Goal: Task Accomplishment & Management: Manage account settings

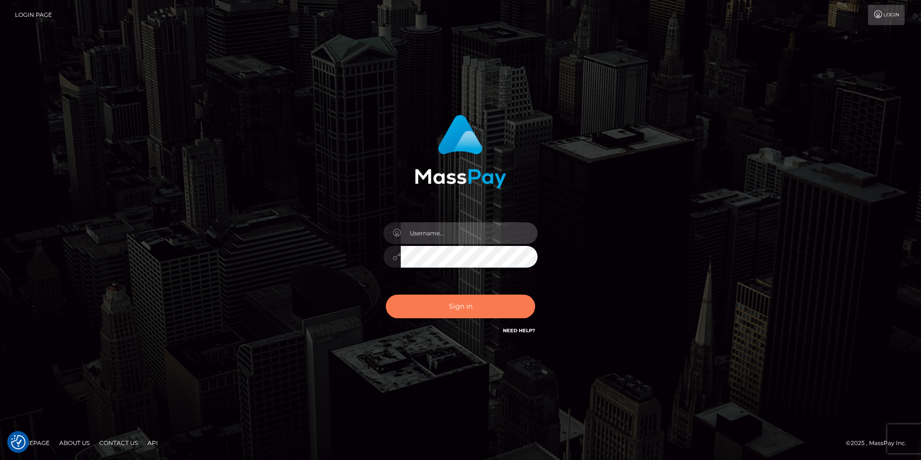
type input "tinan"
click at [468, 308] on button "Sign in" at bounding box center [460, 306] width 149 height 24
type input "tinan"
drag, startPoint x: 0, startPoint y: 0, endPoint x: 468, endPoint y: 308, distance: 560.5
click at [468, 308] on button "Sign in" at bounding box center [460, 306] width 149 height 24
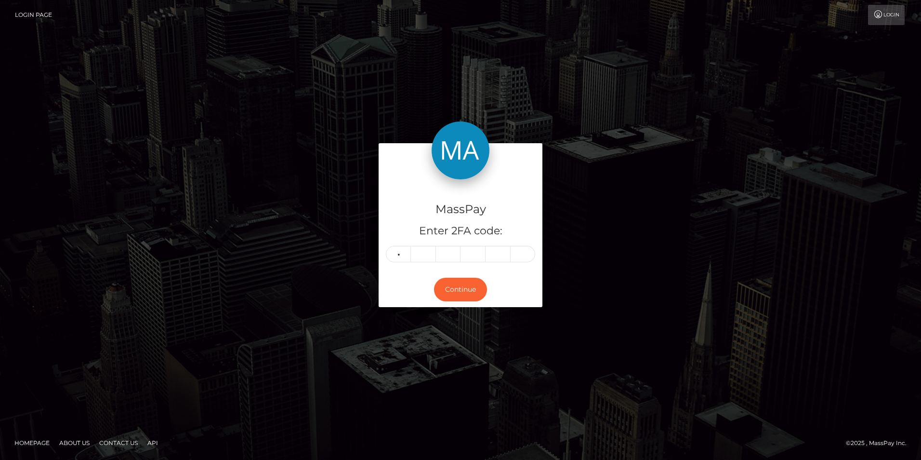
type input "5"
type input "7"
type input "4"
type input "9"
type input "6"
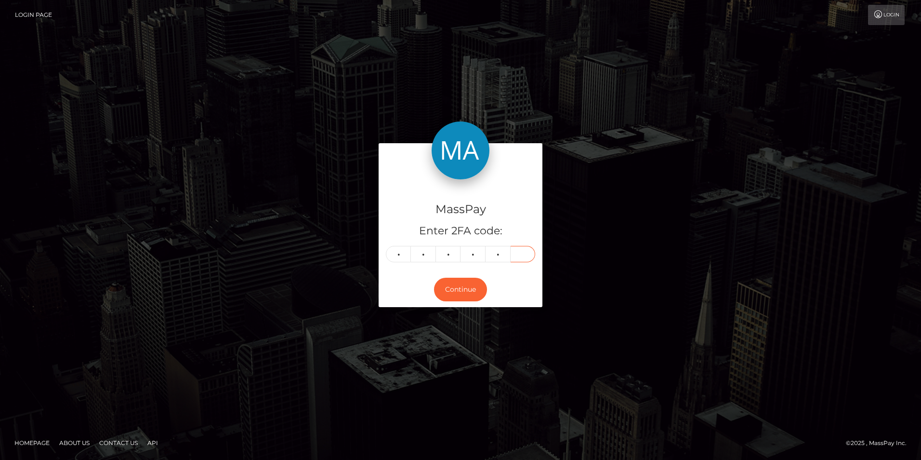
type input "6"
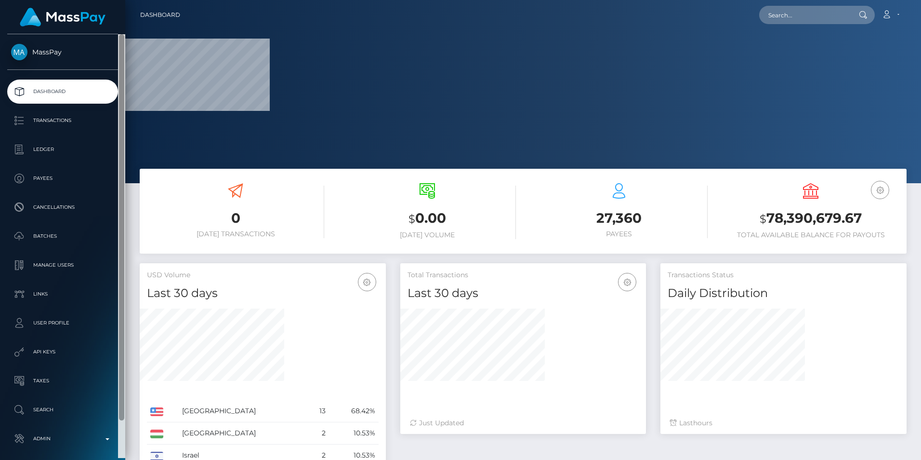
scroll to position [41, 0]
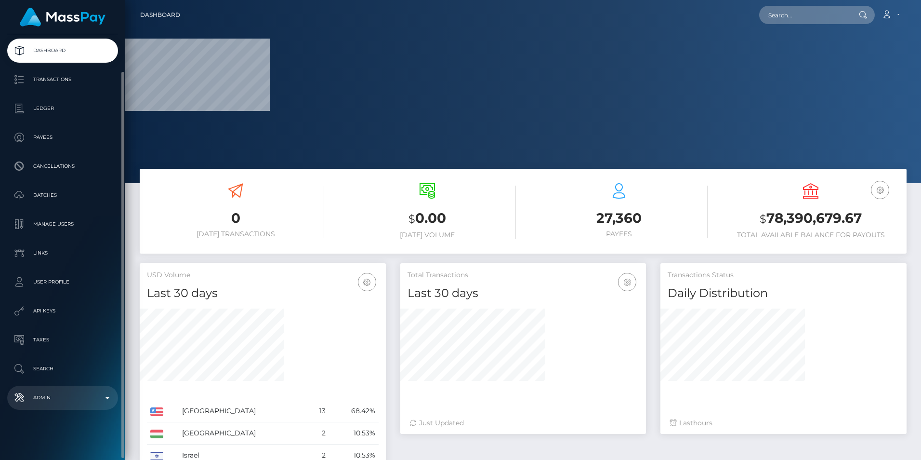
click at [55, 402] on p "Admin" at bounding box center [62, 397] width 103 height 14
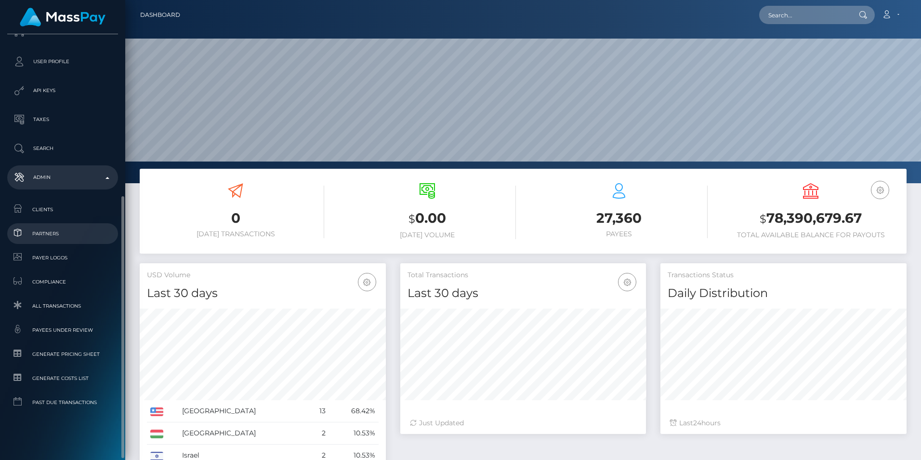
scroll to position [171, 246]
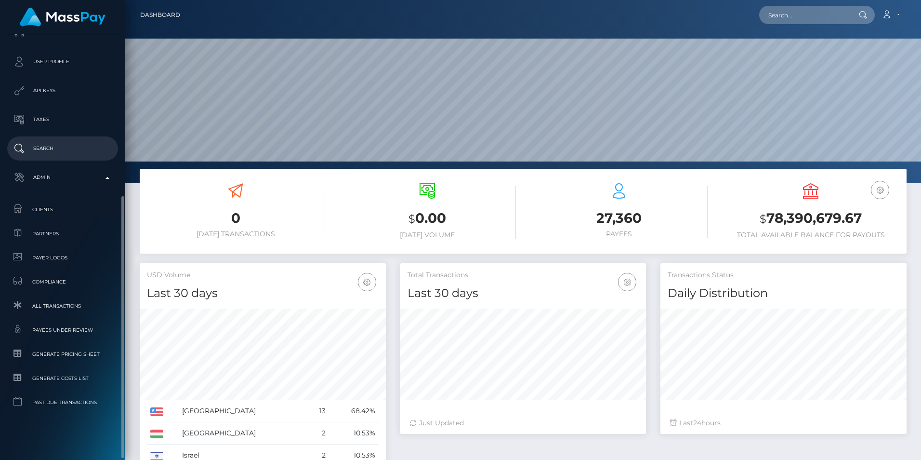
click at [71, 147] on p "Search" at bounding box center [62, 148] width 103 height 14
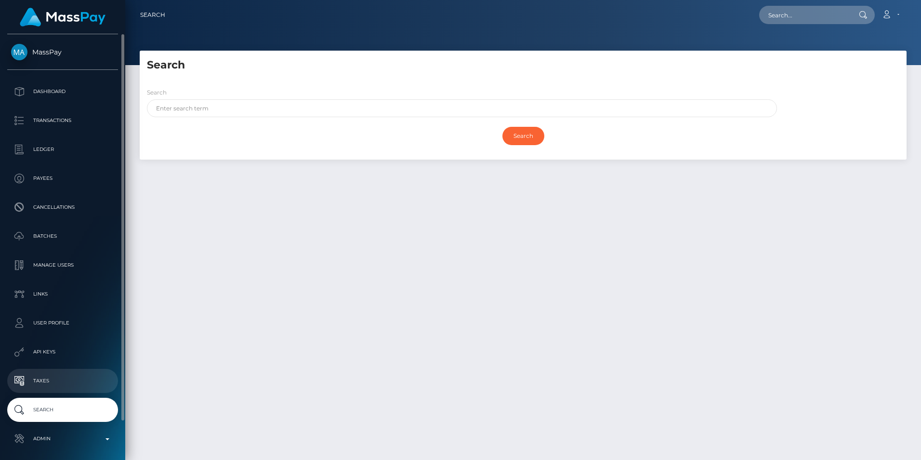
scroll to position [41, 0]
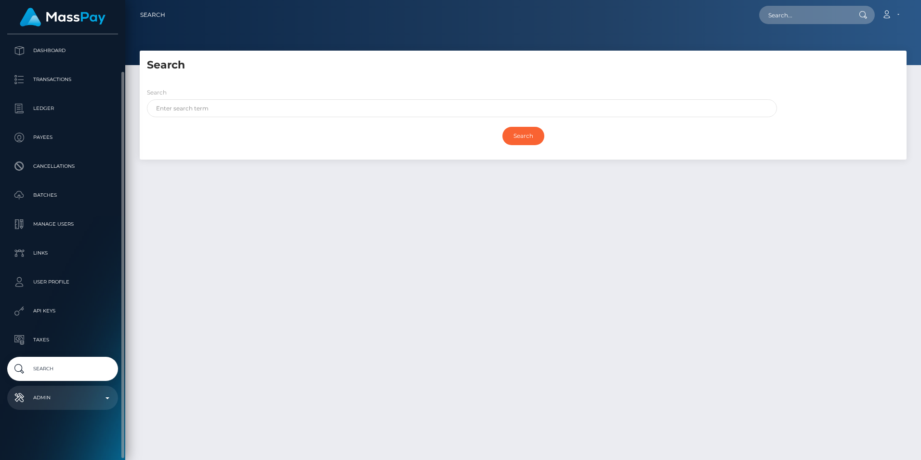
click at [57, 397] on p "Admin" at bounding box center [62, 397] width 103 height 14
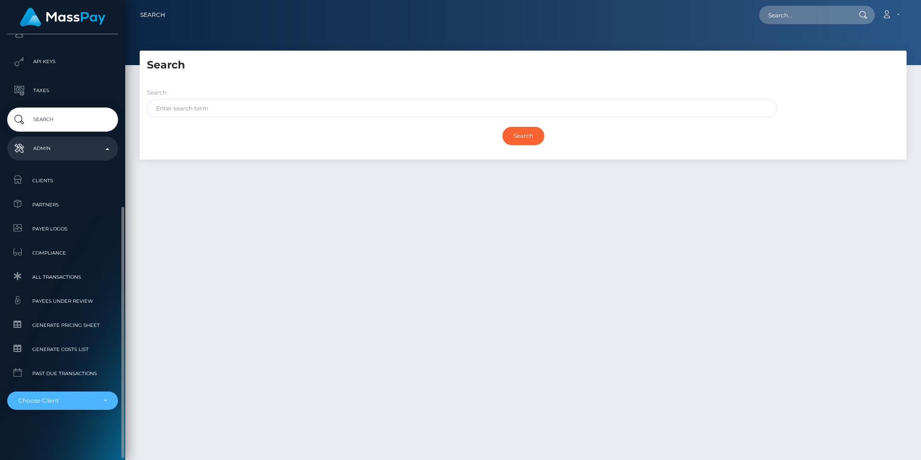
click at [63, 404] on div "Choose Client" at bounding box center [57, 401] width 78 height 8
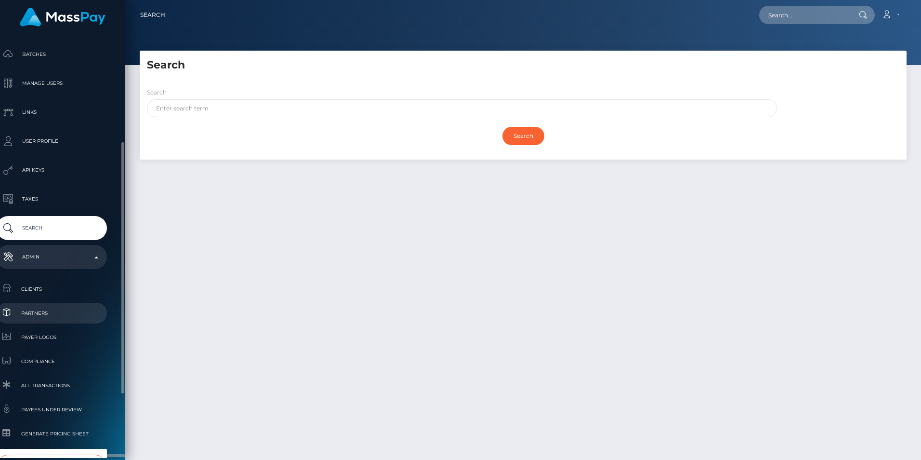
scroll to position [290, 11]
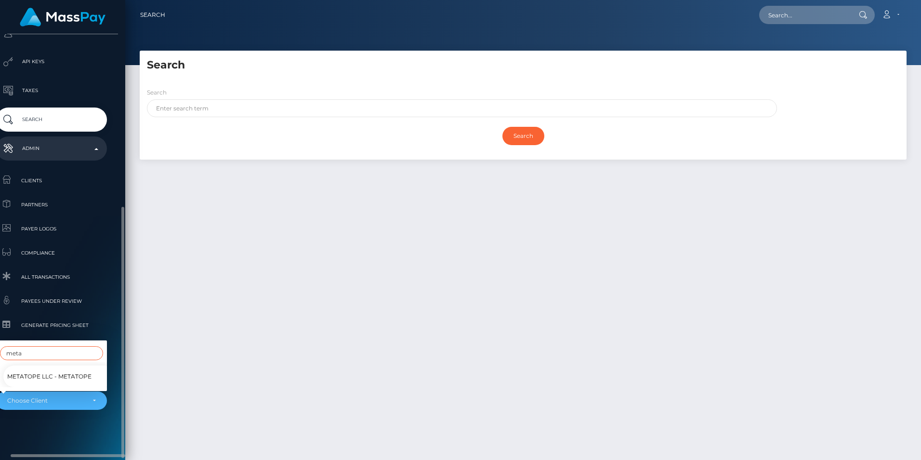
type input "meta"
click at [27, 370] on span "Metatope LLC - MetaTope" at bounding box center [49, 376] width 84 height 13
select select "348"
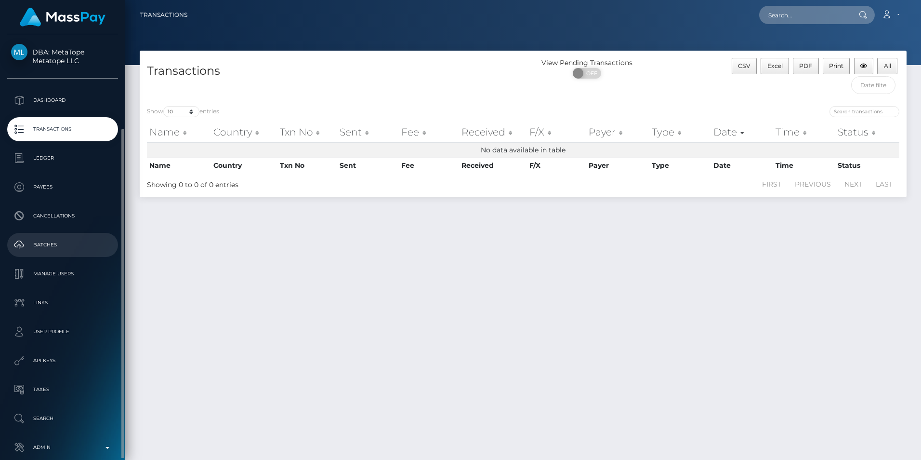
scroll to position [50, 0]
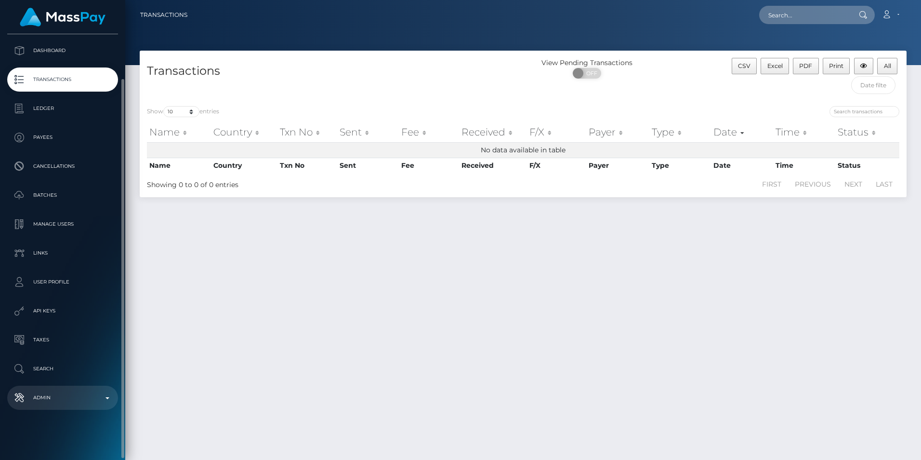
click at [66, 392] on p "Admin" at bounding box center [62, 397] width 103 height 14
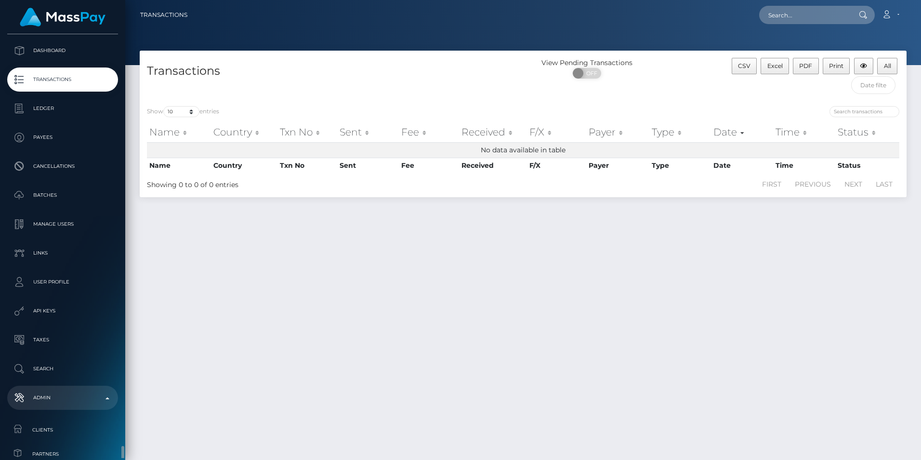
scroll to position [299, 0]
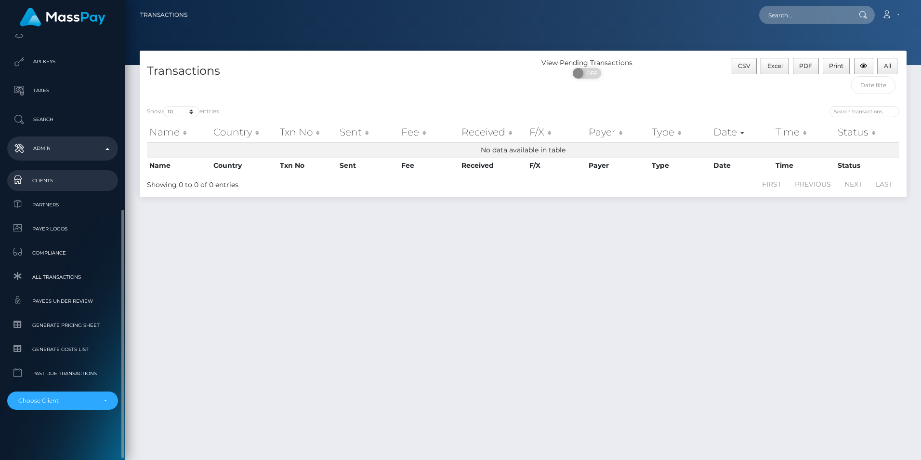
click at [49, 177] on span "Clients" at bounding box center [62, 180] width 103 height 11
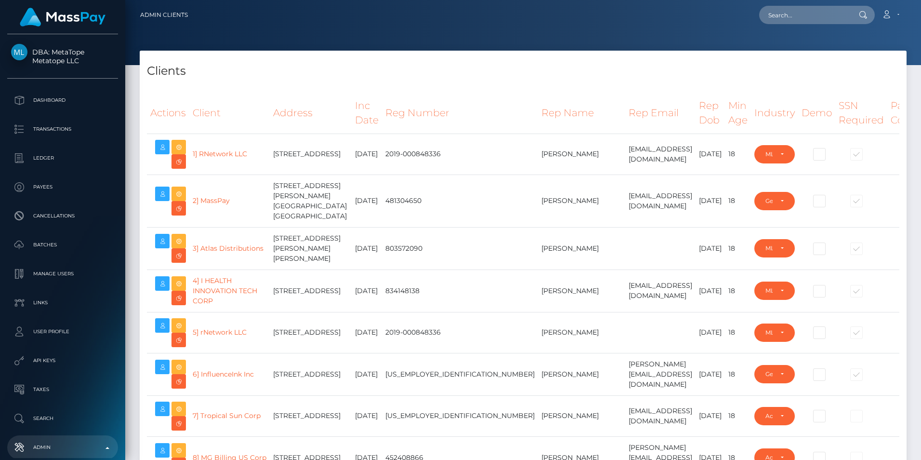
select select "223"
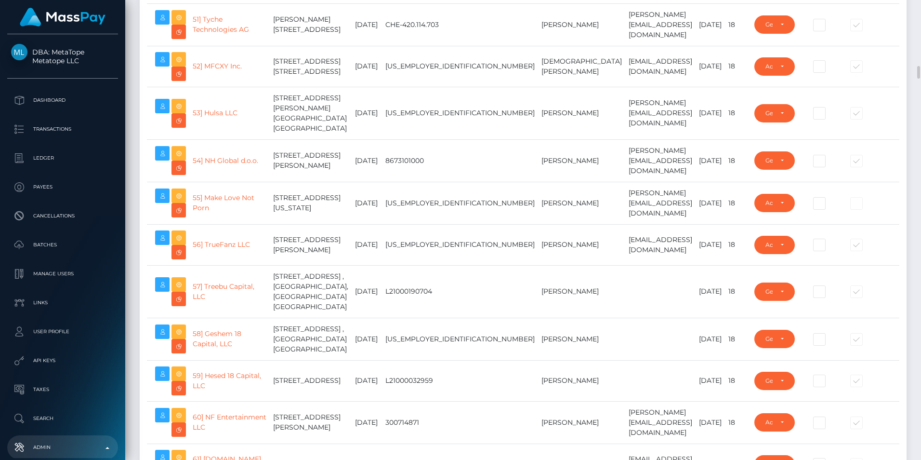
scroll to position [2747, 0]
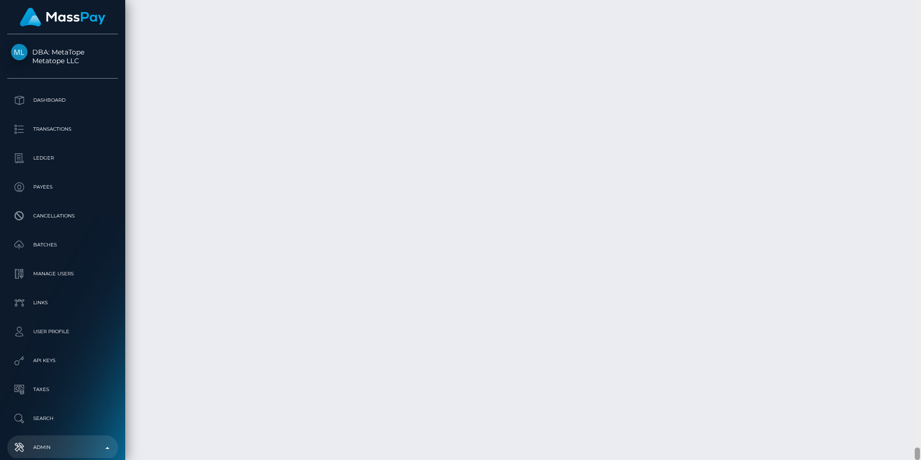
drag, startPoint x: 919, startPoint y: 84, endPoint x: 903, endPoint y: 467, distance: 383.0
click at [903, 459] on html "DBA: MetaTope Metatope LLC Dashboard Transactions Ledger Payees Links" at bounding box center [460, 230] width 921 height 460
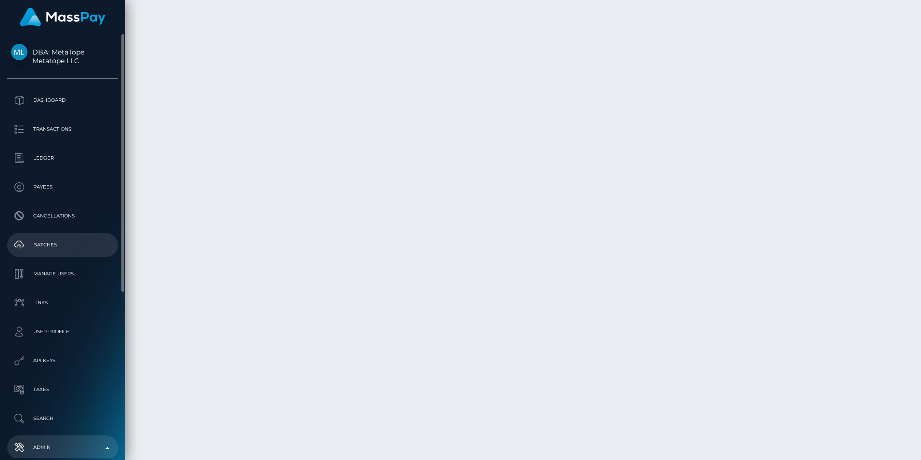
click at [54, 246] on p "Batches" at bounding box center [62, 245] width 103 height 14
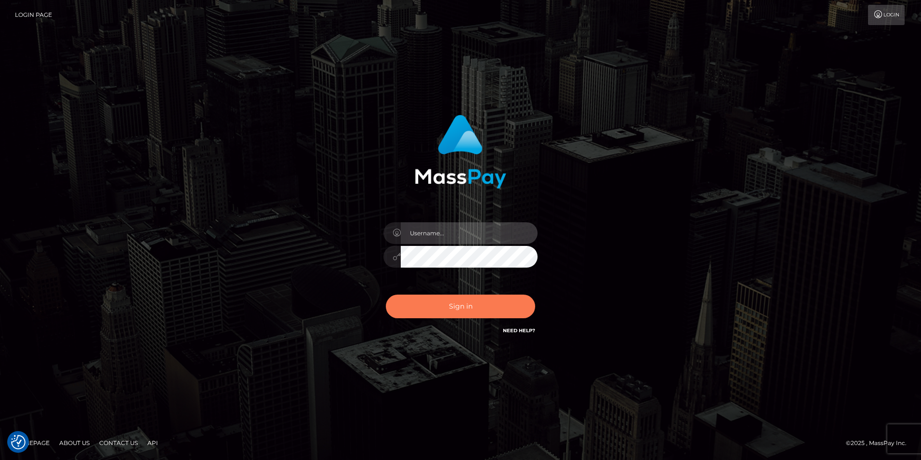
type input "tinan"
click at [498, 310] on button "Sign in" at bounding box center [460, 306] width 149 height 24
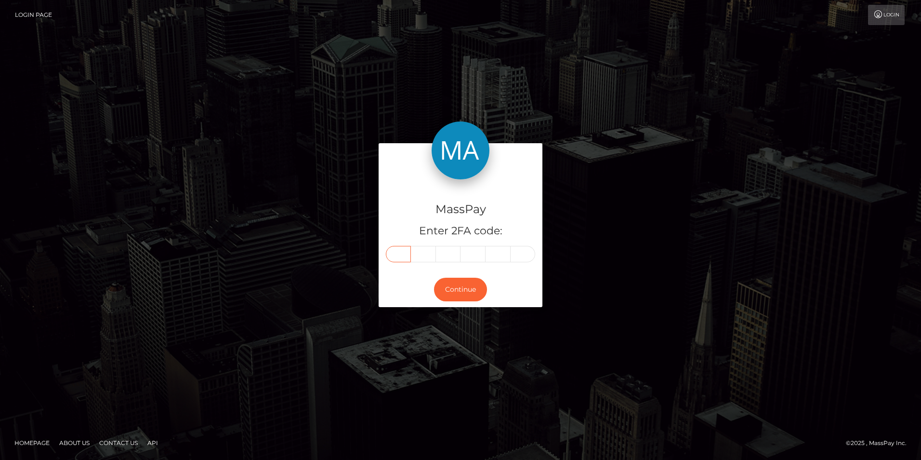
click at [402, 253] on input "text" at bounding box center [398, 254] width 25 height 16
type input "3"
type input "6"
type input "0"
type input "9"
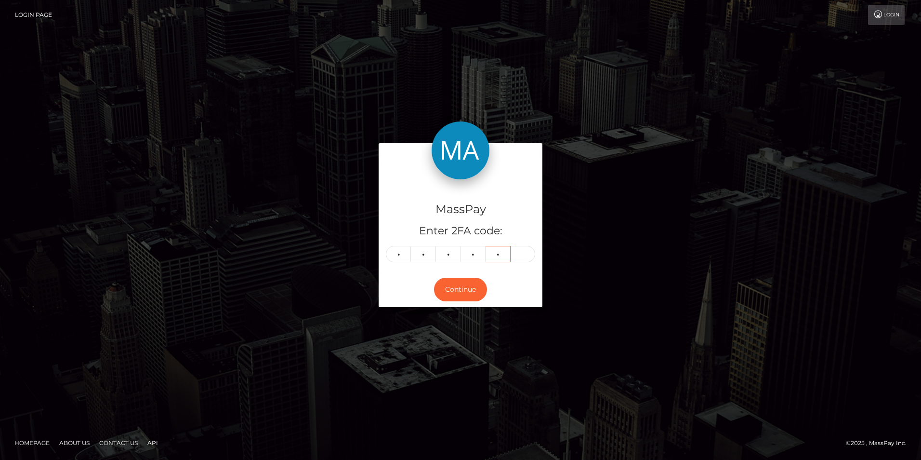
type input "4"
type input "5"
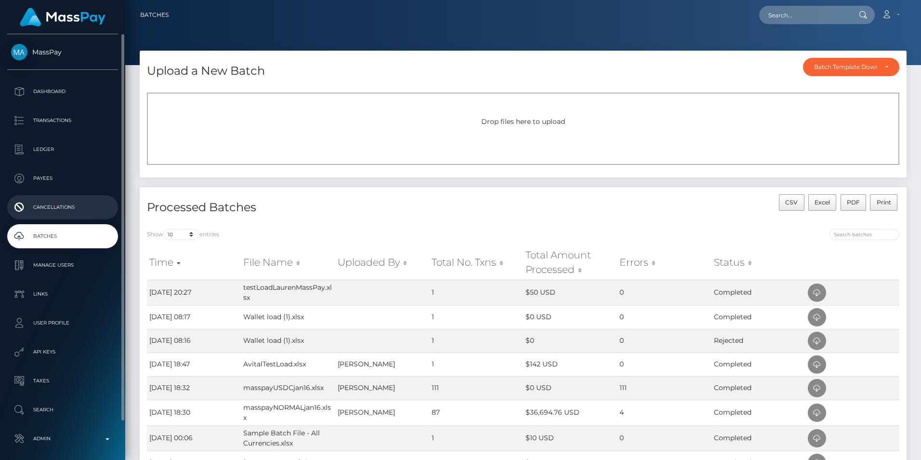
scroll to position [41, 0]
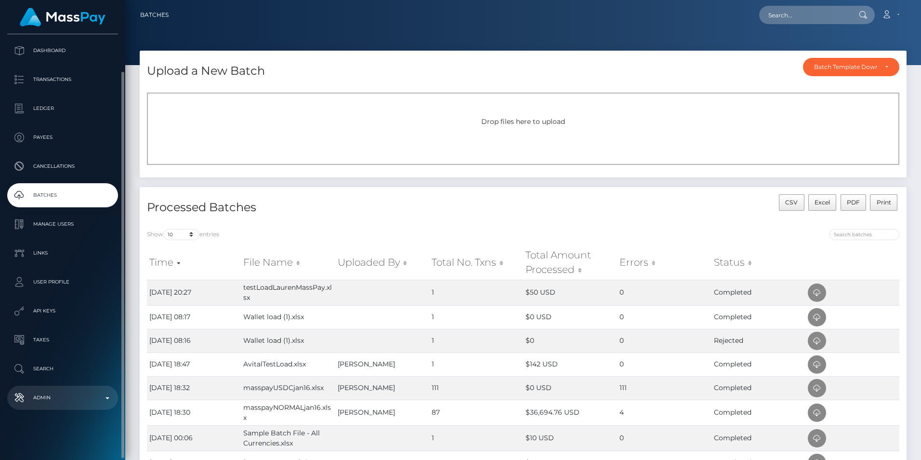
click at [58, 388] on link "Admin" at bounding box center [62, 398] width 111 height 24
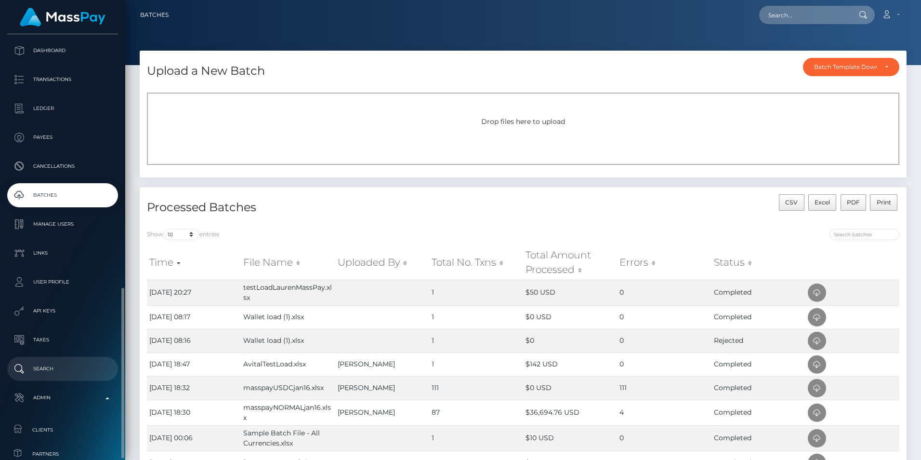
scroll to position [304, 0]
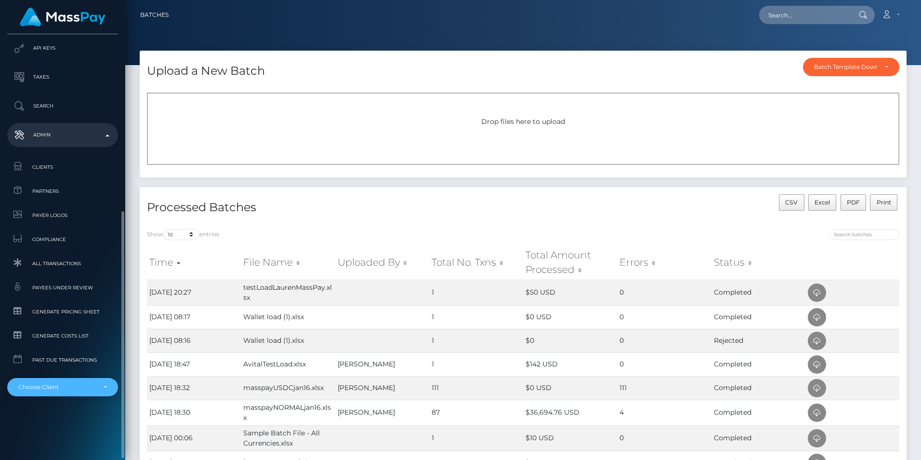
click at [52, 390] on div "Choose Client" at bounding box center [57, 387] width 78 height 8
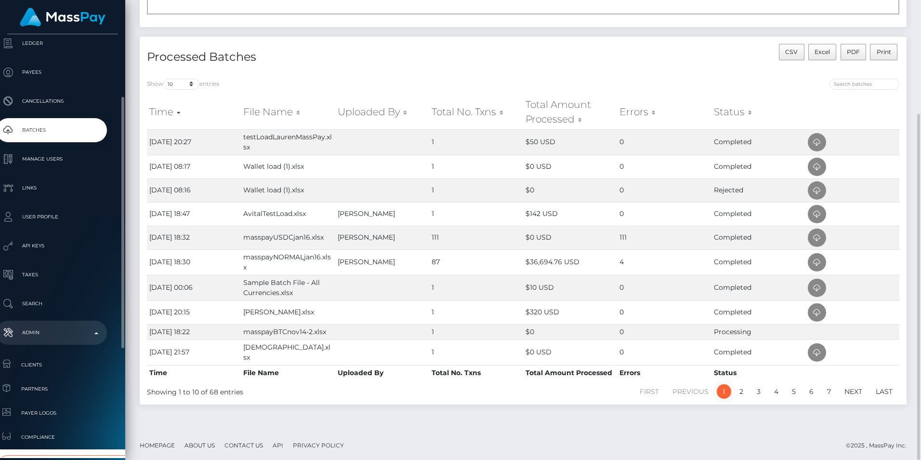
scroll to position [290, 11]
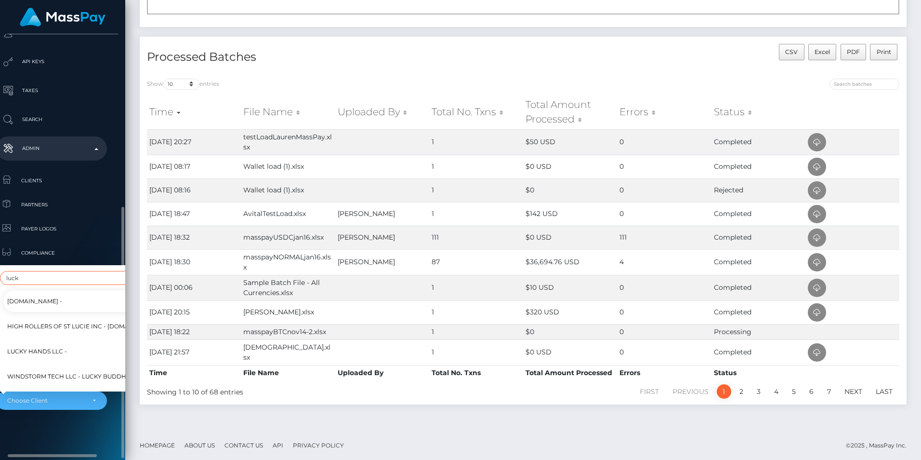
type input "luck"
click at [48, 345] on span "Lucky Hands LLC -" at bounding box center [37, 351] width 60 height 13
select select "327"
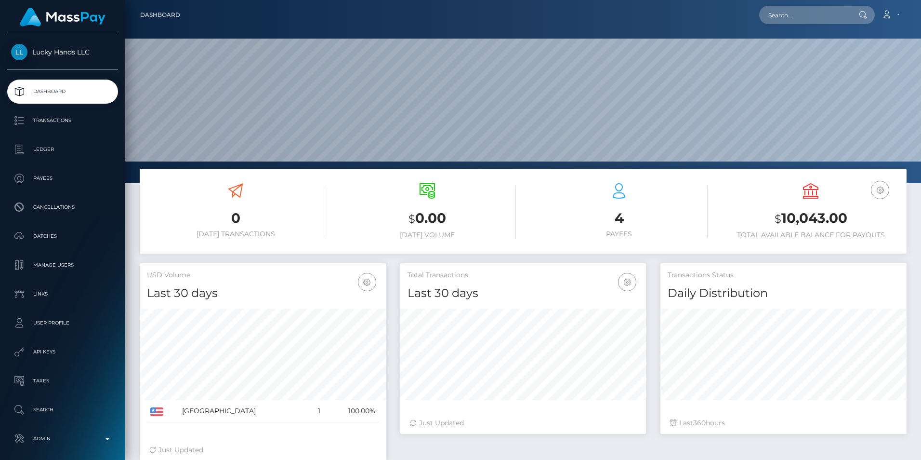
scroll to position [171, 246]
